Goal: Transaction & Acquisition: Purchase product/service

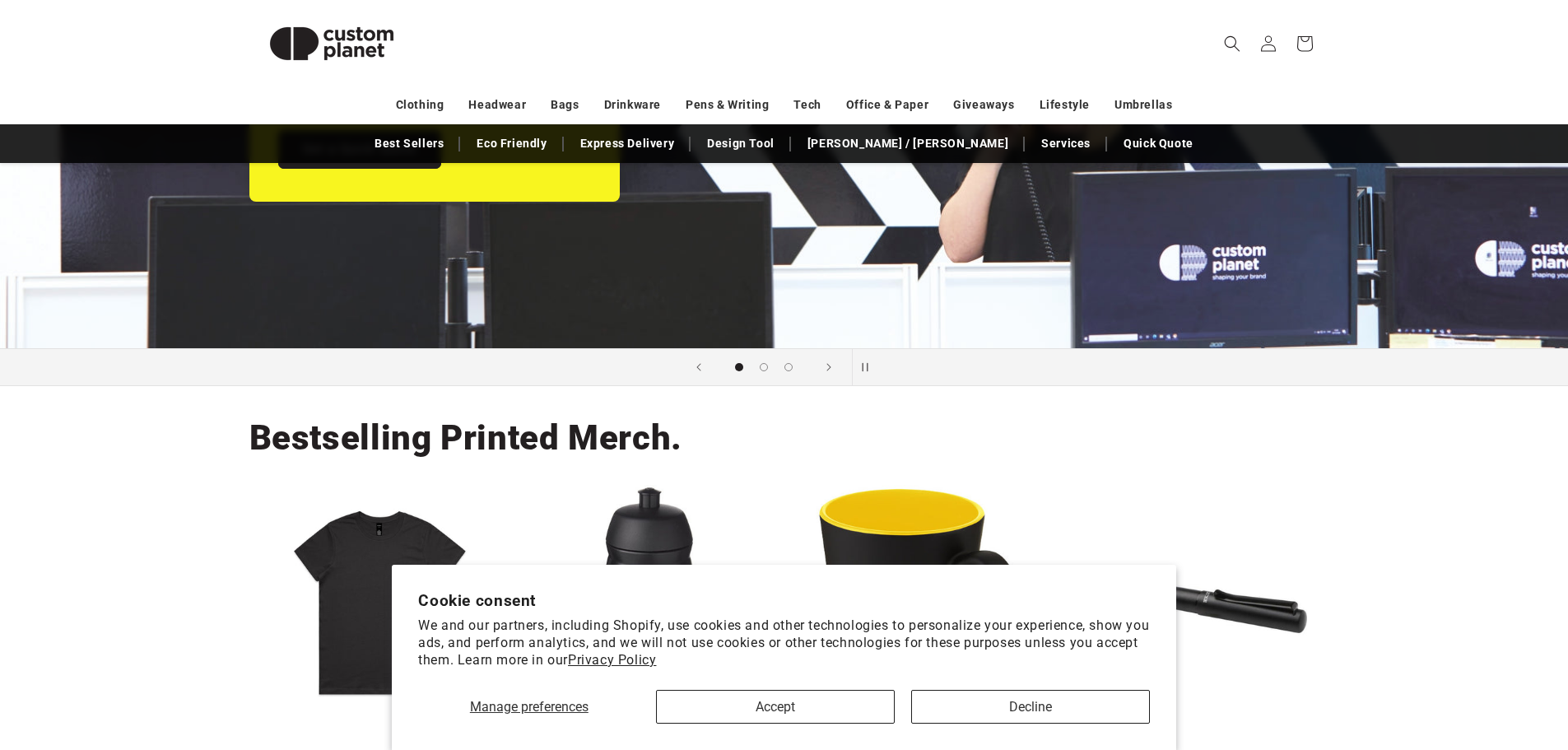
scroll to position [576, 0]
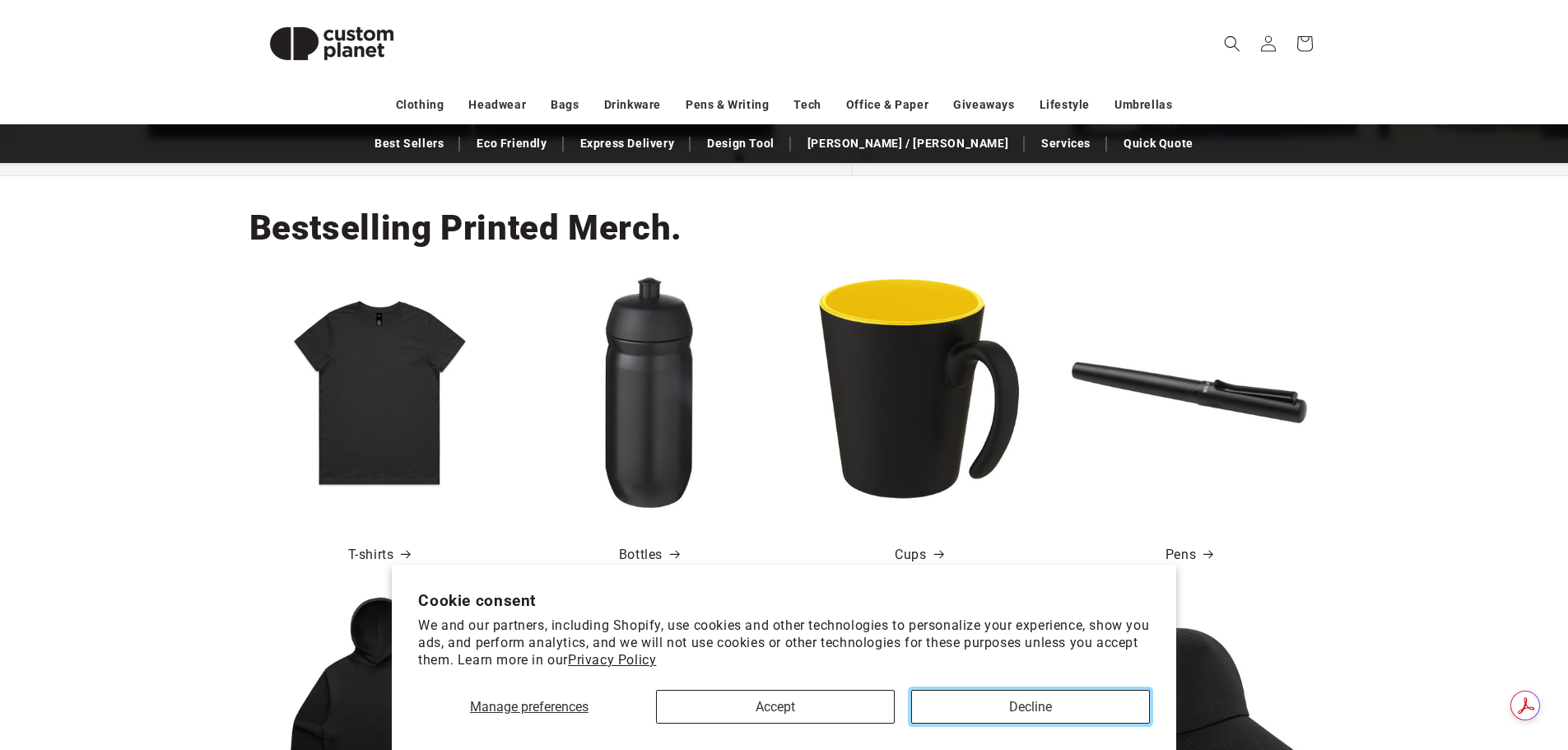
click at [951, 710] on button "Decline" at bounding box center [1030, 707] width 238 height 33
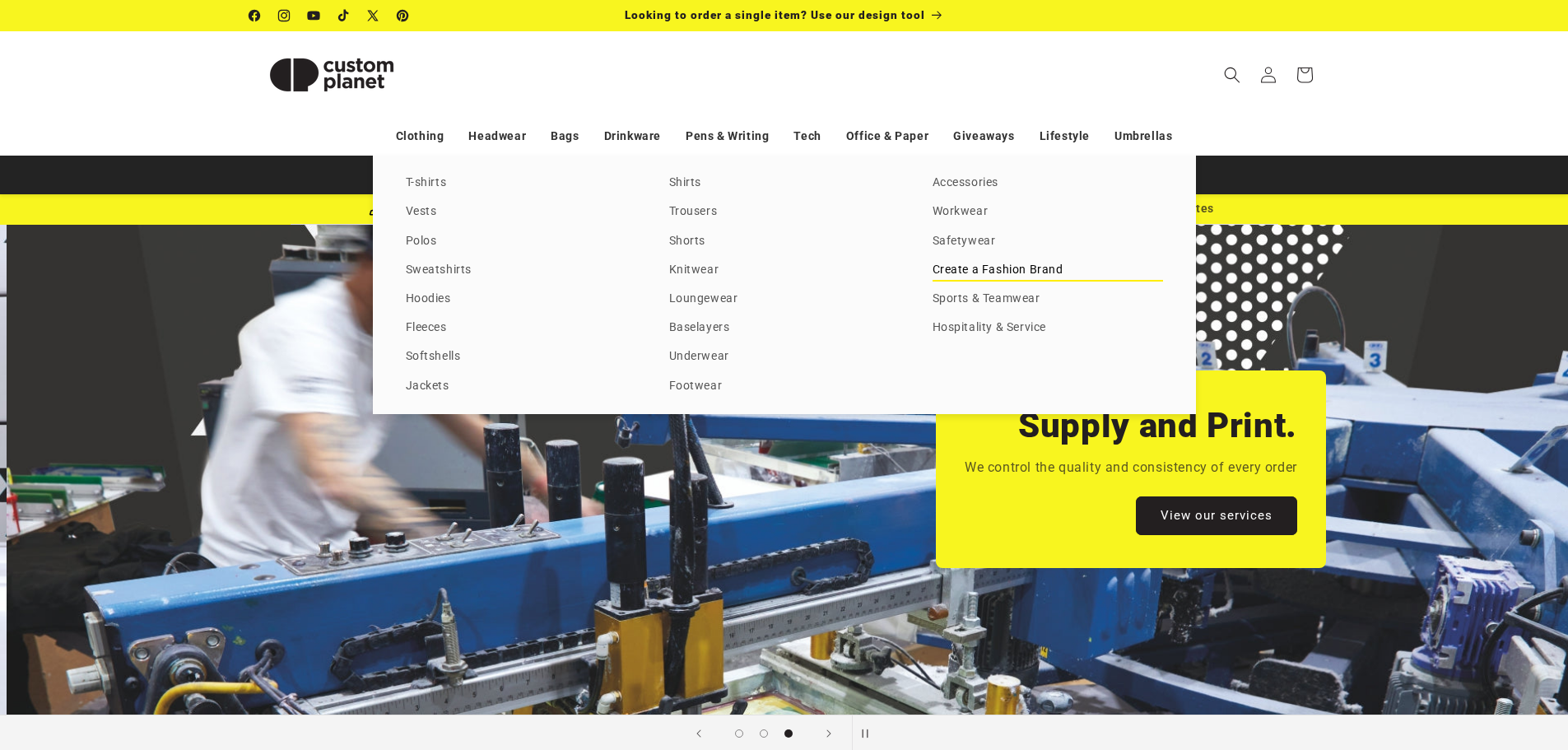
scroll to position [0, 3135]
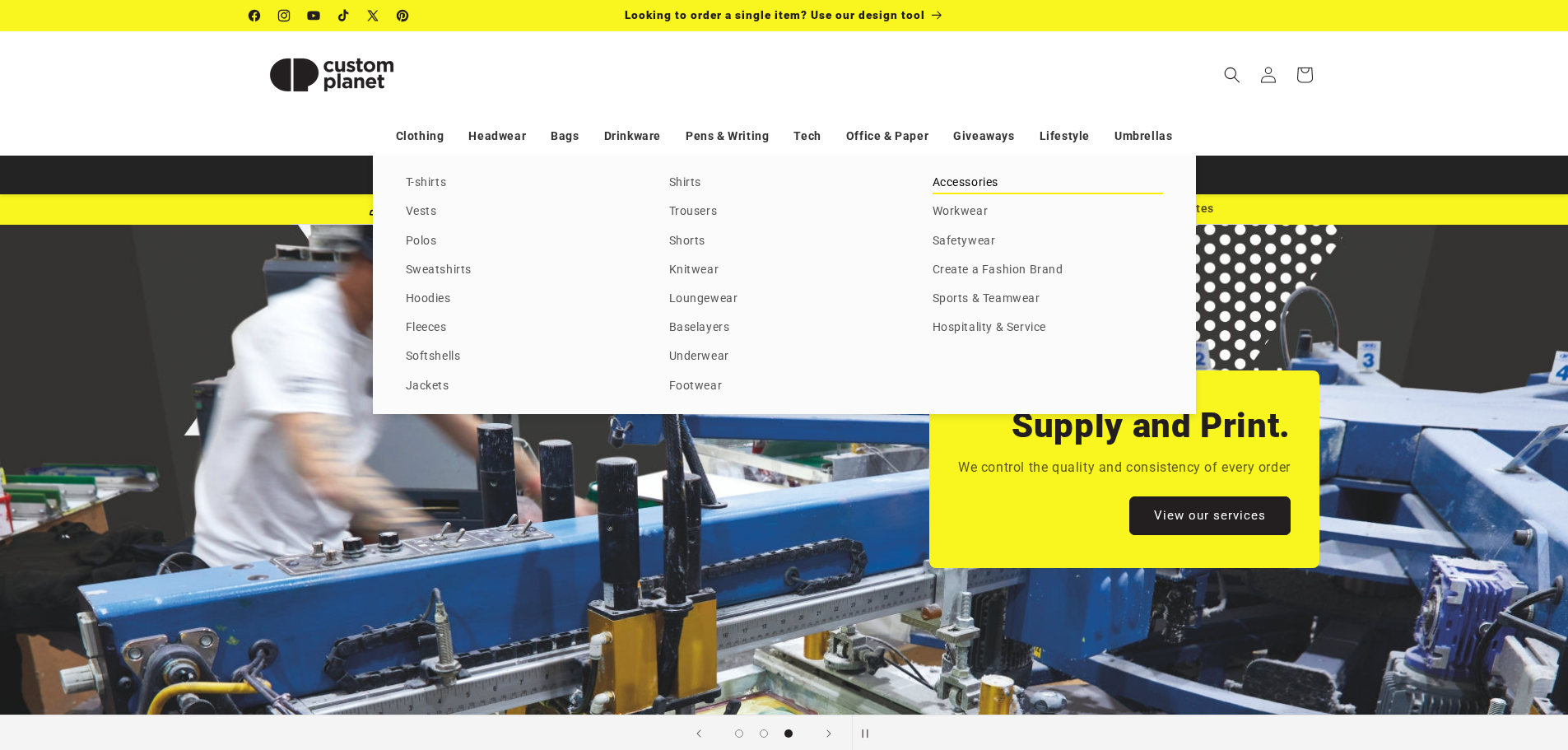
click at [958, 181] on link "Accessories" at bounding box center [1047, 182] width 231 height 22
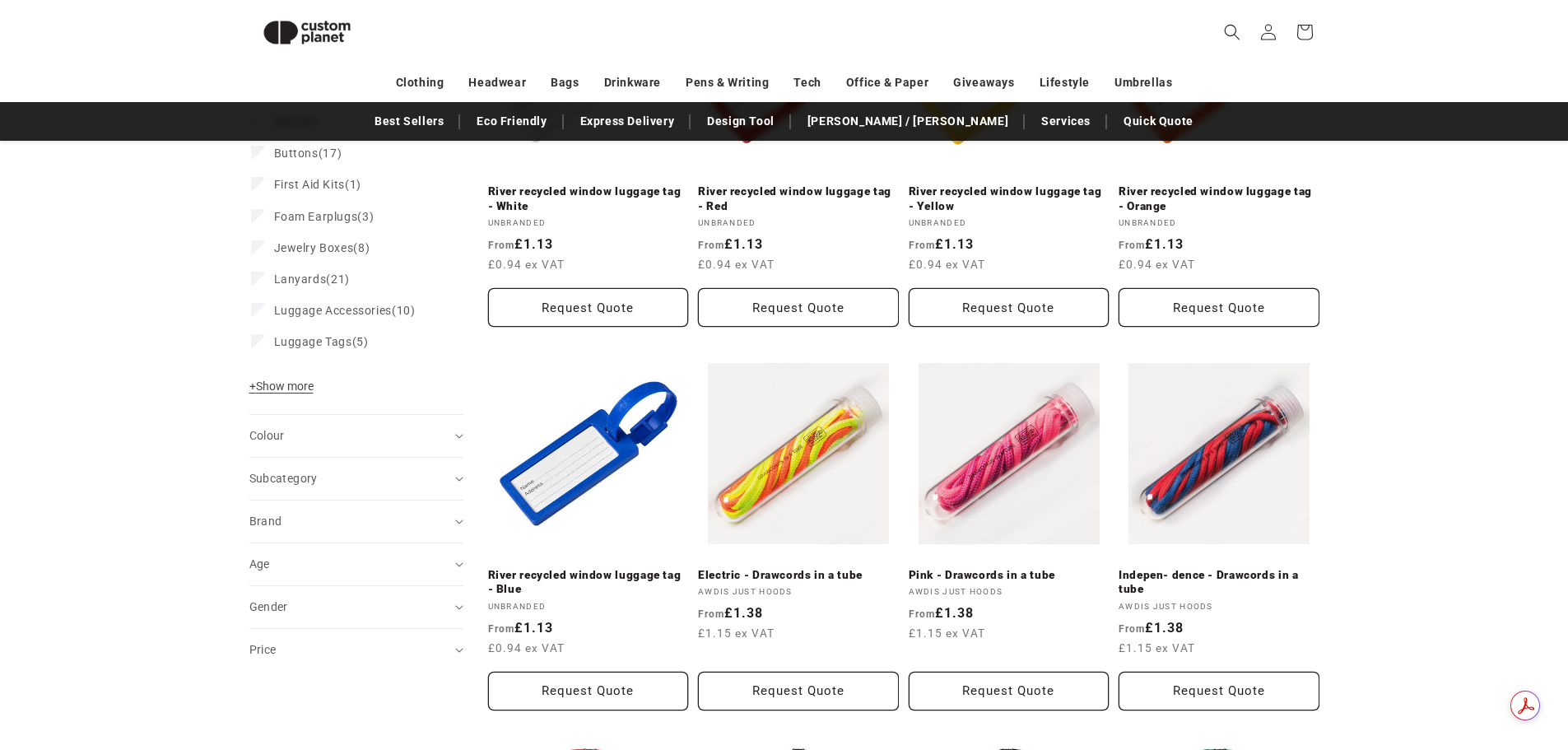
scroll to position [472, 0]
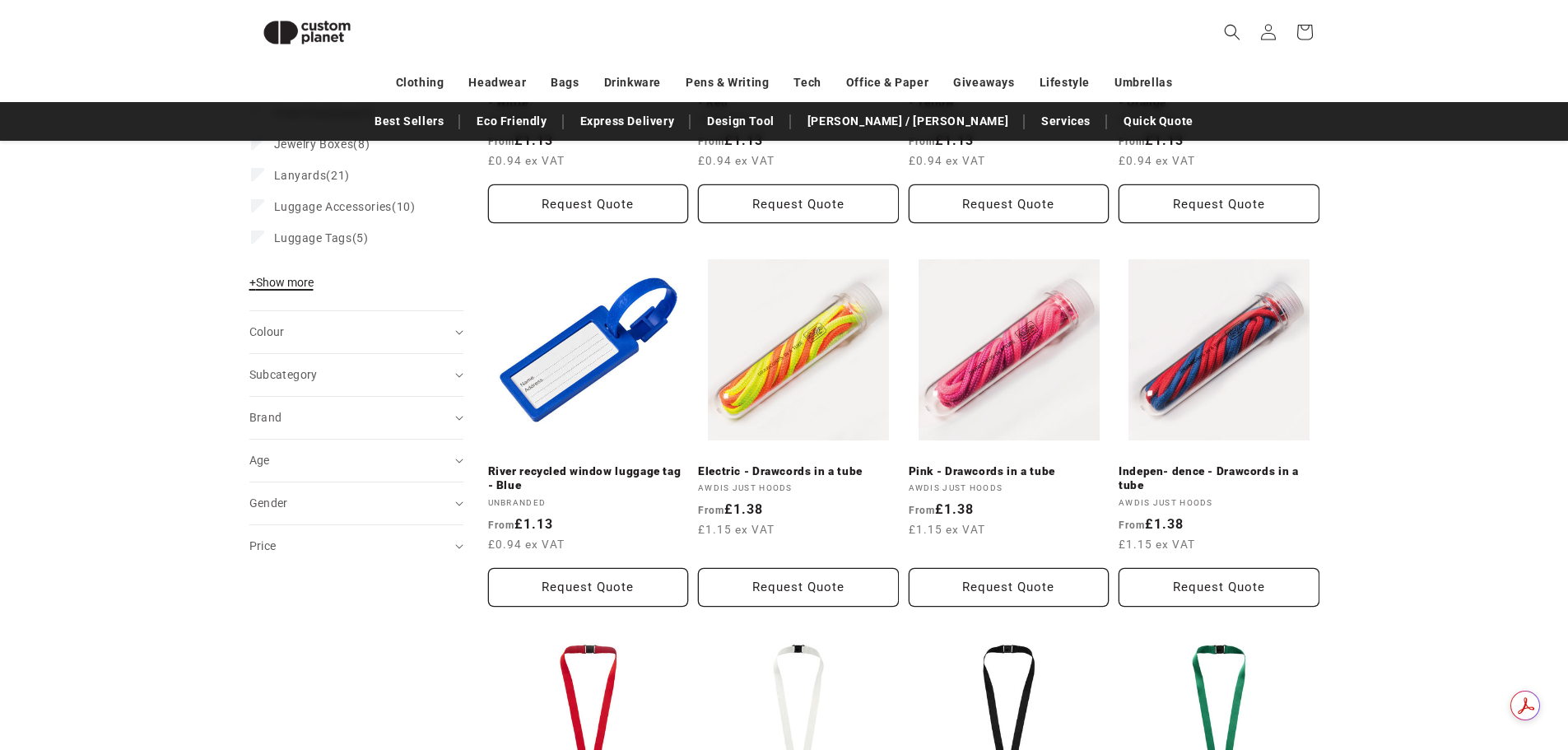
click at [282, 282] on span "+ Show more" at bounding box center [281, 282] width 64 height 13
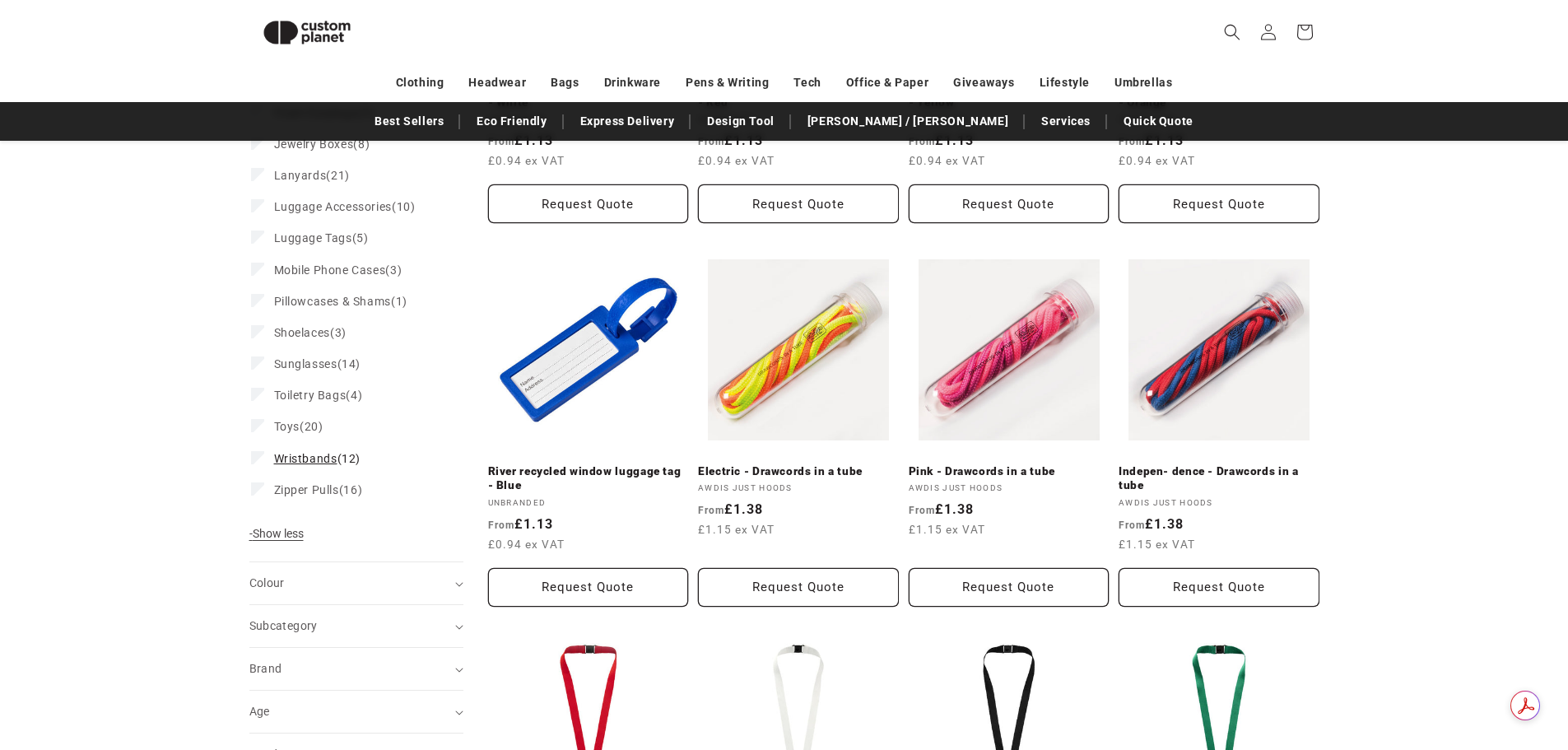
click at [301, 456] on span "Wristbands" at bounding box center [306, 458] width 63 height 13
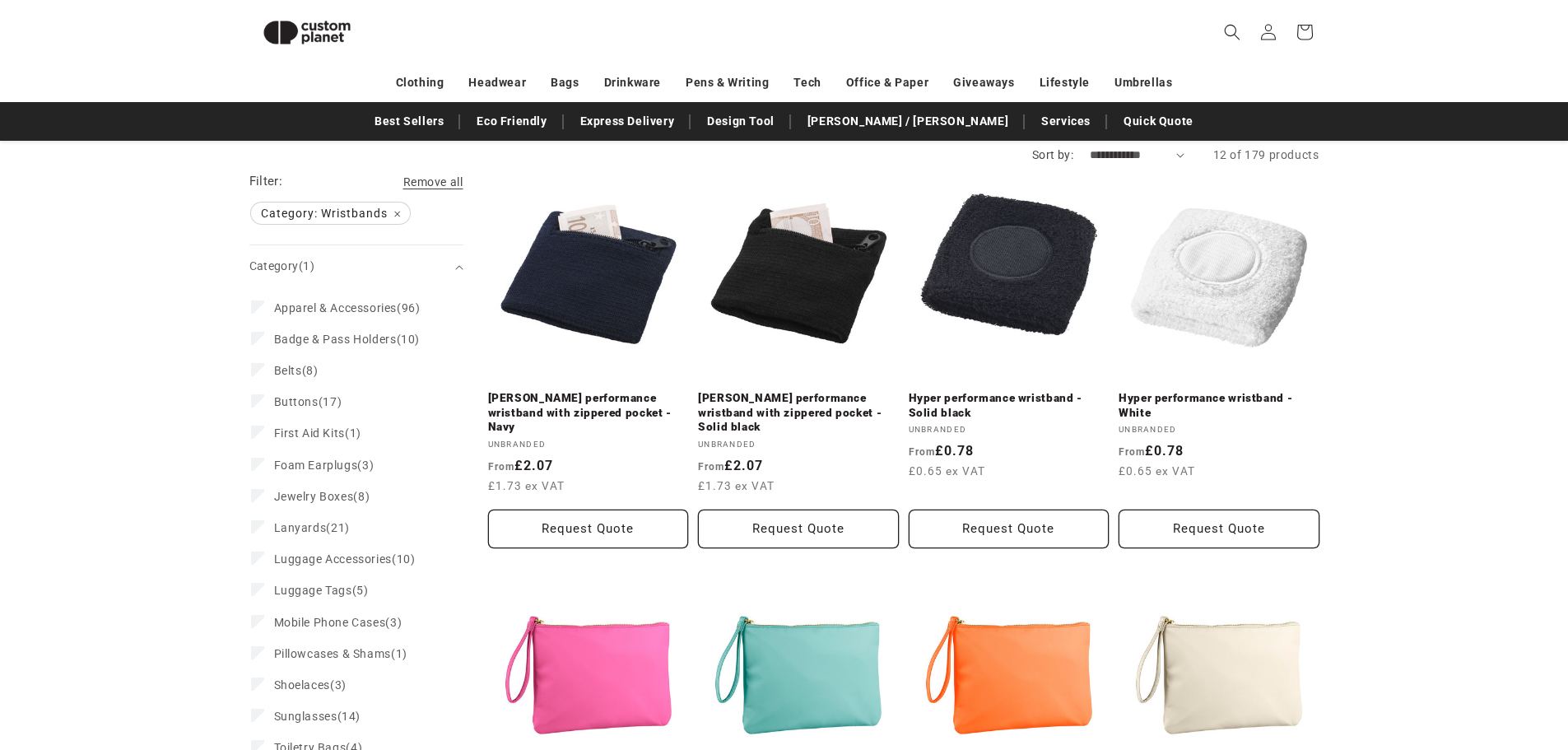
scroll to position [142, 0]
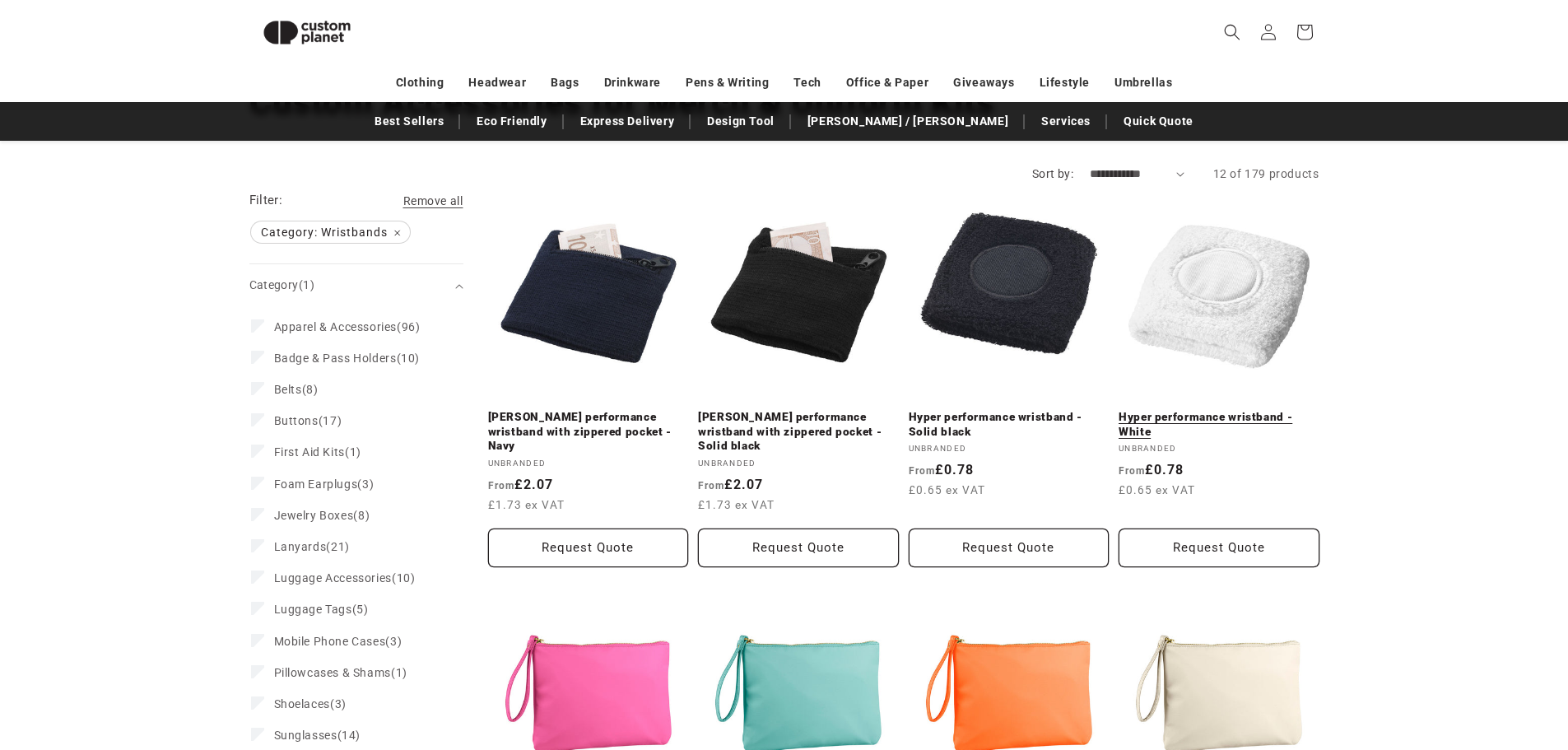
click at [1225, 410] on link "Hyper performance wristband - White" at bounding box center [1218, 424] width 201 height 29
